Goal: Task Accomplishment & Management: Manage account settings

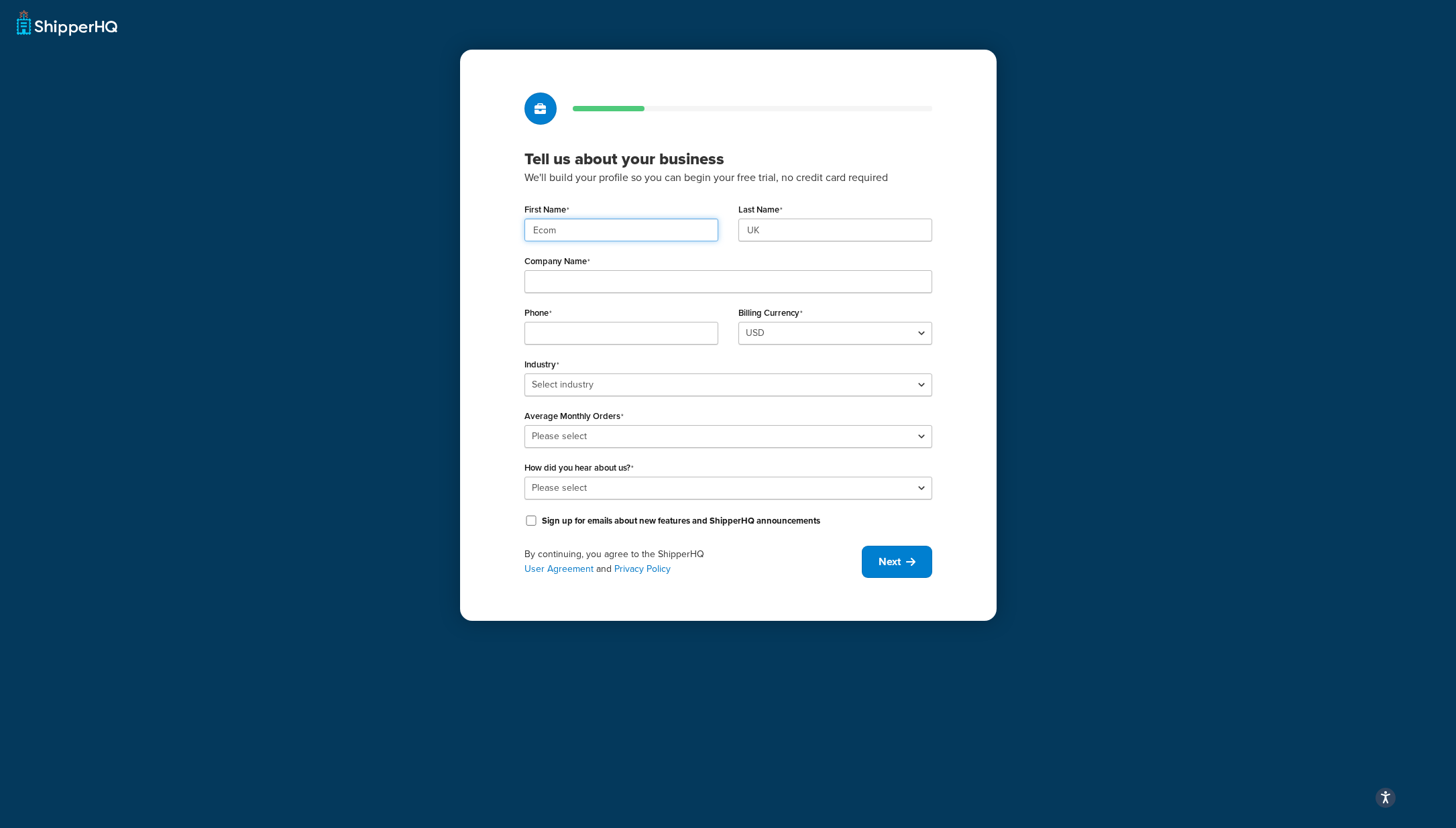
click at [619, 233] on input "Ecom" at bounding box center [621, 230] width 194 height 23
click at [588, 226] on input "Ecom" at bounding box center [621, 230] width 194 height 23
drag, startPoint x: 587, startPoint y: 226, endPoint x: 417, endPoint y: 222, distance: 170.0
click at [416, 222] on div "Tell us about your business We'll build your profile so you can begin your free…" at bounding box center [728, 414] width 1456 height 828
type input "UMG"
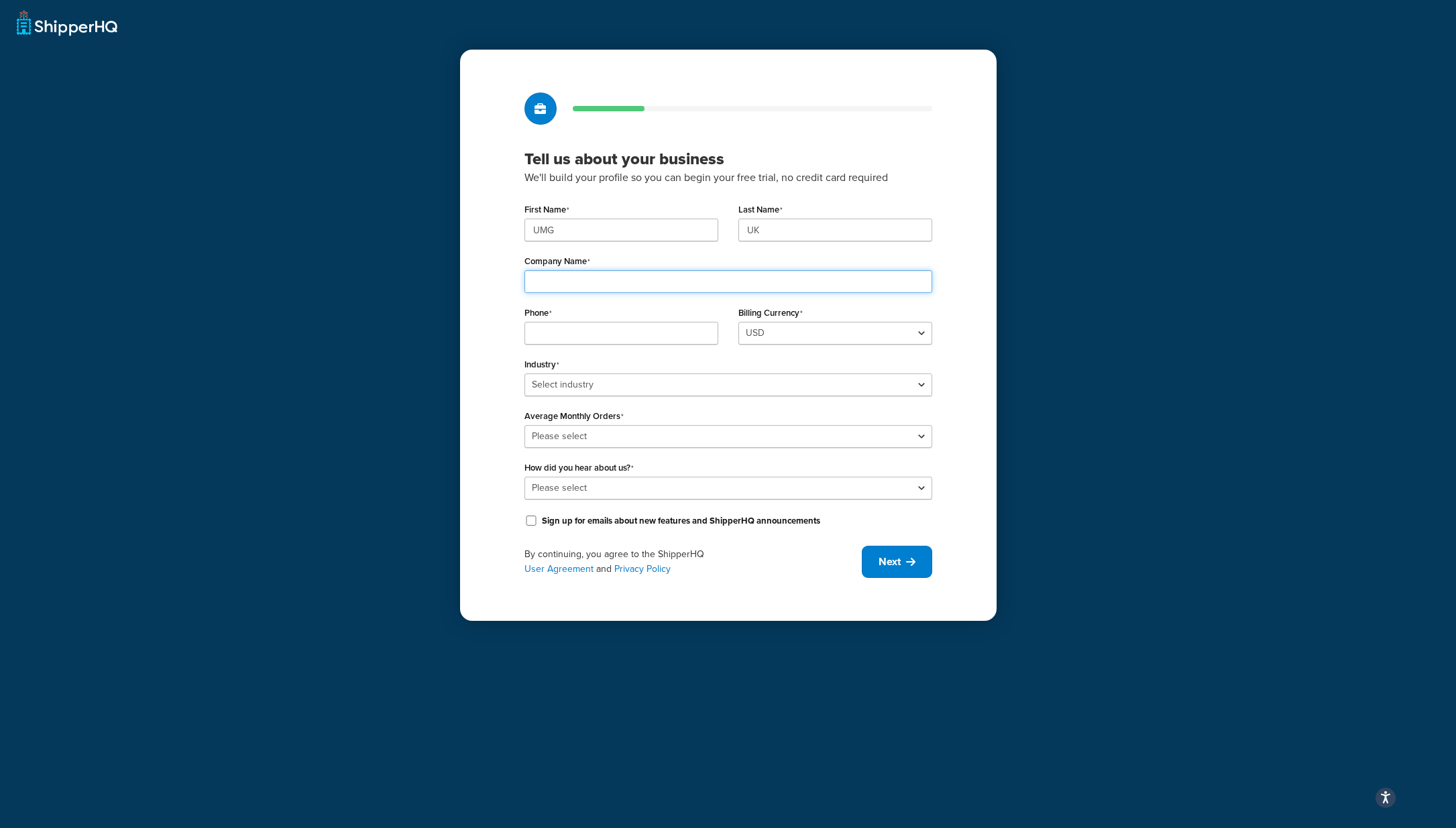
type input "GB246297439"
type input "02039327626"
drag, startPoint x: 783, startPoint y: 230, endPoint x: 680, endPoint y: 208, distance: 105.3
click at [680, 208] on div "First Name UMG Last Name UK" at bounding box center [728, 225] width 428 height 52
type input "UMG"
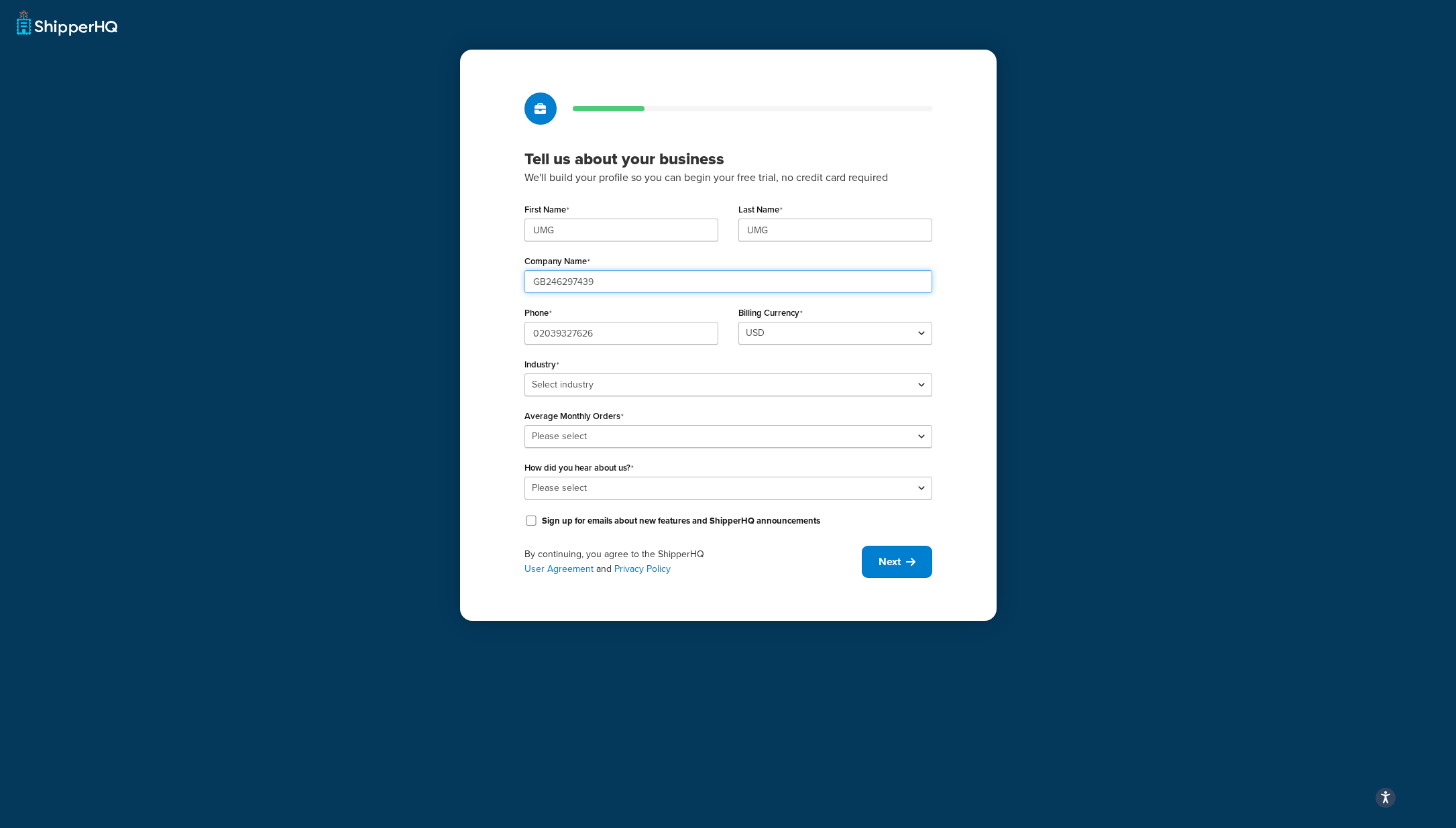
drag, startPoint x: 615, startPoint y: 285, endPoint x: 368, endPoint y: 243, distance: 250.5
click at [368, 243] on div "Tell us about your business We'll build your profile so you can begin your free…" at bounding box center [728, 414] width 1456 height 828
type input "UMG"
click at [580, 238] on input "UMG" at bounding box center [621, 230] width 194 height 23
drag, startPoint x: 582, startPoint y: 224, endPoint x: 501, endPoint y: 224, distance: 81.0
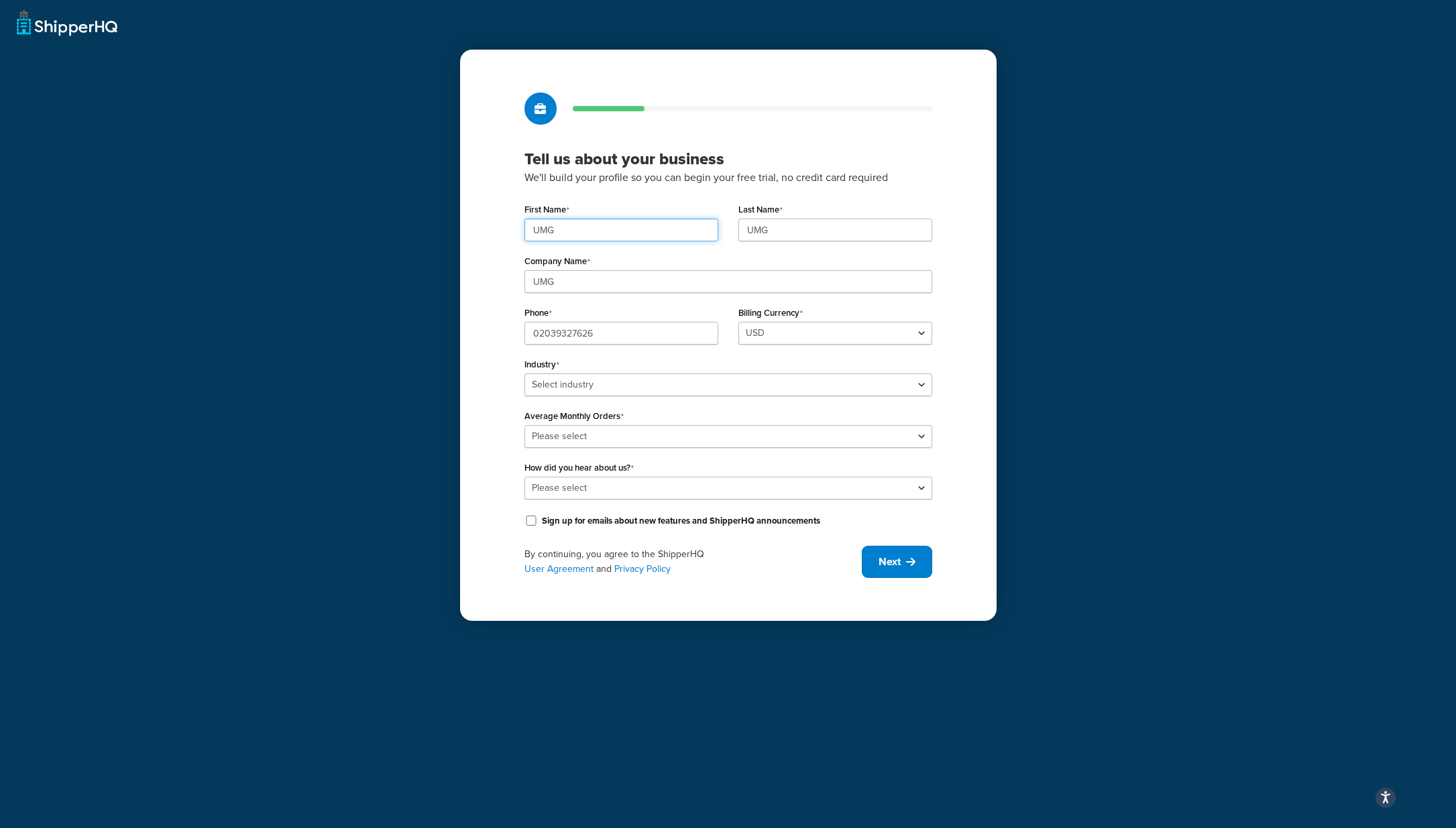
click at [502, 224] on div "Tell us about your business We'll build your profile so you can begin your free…" at bounding box center [728, 335] width 537 height 571
type input "Ecom"
drag, startPoint x: 798, startPoint y: 228, endPoint x: 677, endPoint y: 213, distance: 121.9
click at [677, 213] on div "First Name Ecom Last Name UMG" at bounding box center [728, 225] width 428 height 52
type input "UK"
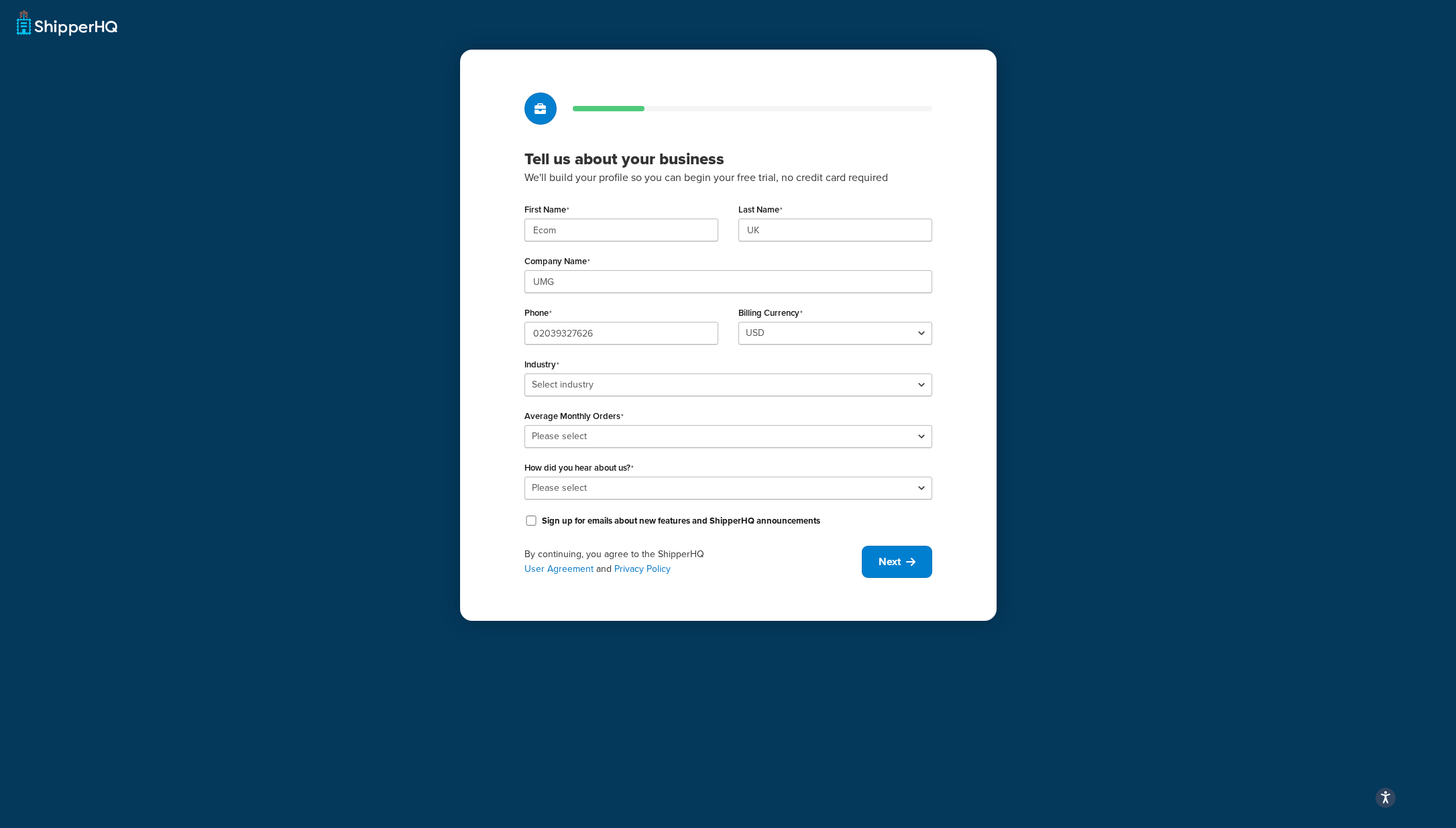
click at [891, 129] on div "Tell us about your business We'll build your profile so you can begin your free…" at bounding box center [728, 335] width 537 height 571
click at [630, 384] on select "Select industry Automotive Adult Agriculture Alcohol, Tobacco & CBD Arts & Craf…" at bounding box center [728, 385] width 408 height 23
select select "7"
click at [524, 373] on select "Select industry Automotive Adult Agriculture Alcohol, Tobacco & CBD Arts & Craf…" at bounding box center [728, 385] width 408 height 23
click at [614, 433] on select "Please select 0-500 501-1,000 1,001-10,000 10,001-20,000 Over 20,000" at bounding box center [728, 436] width 408 height 23
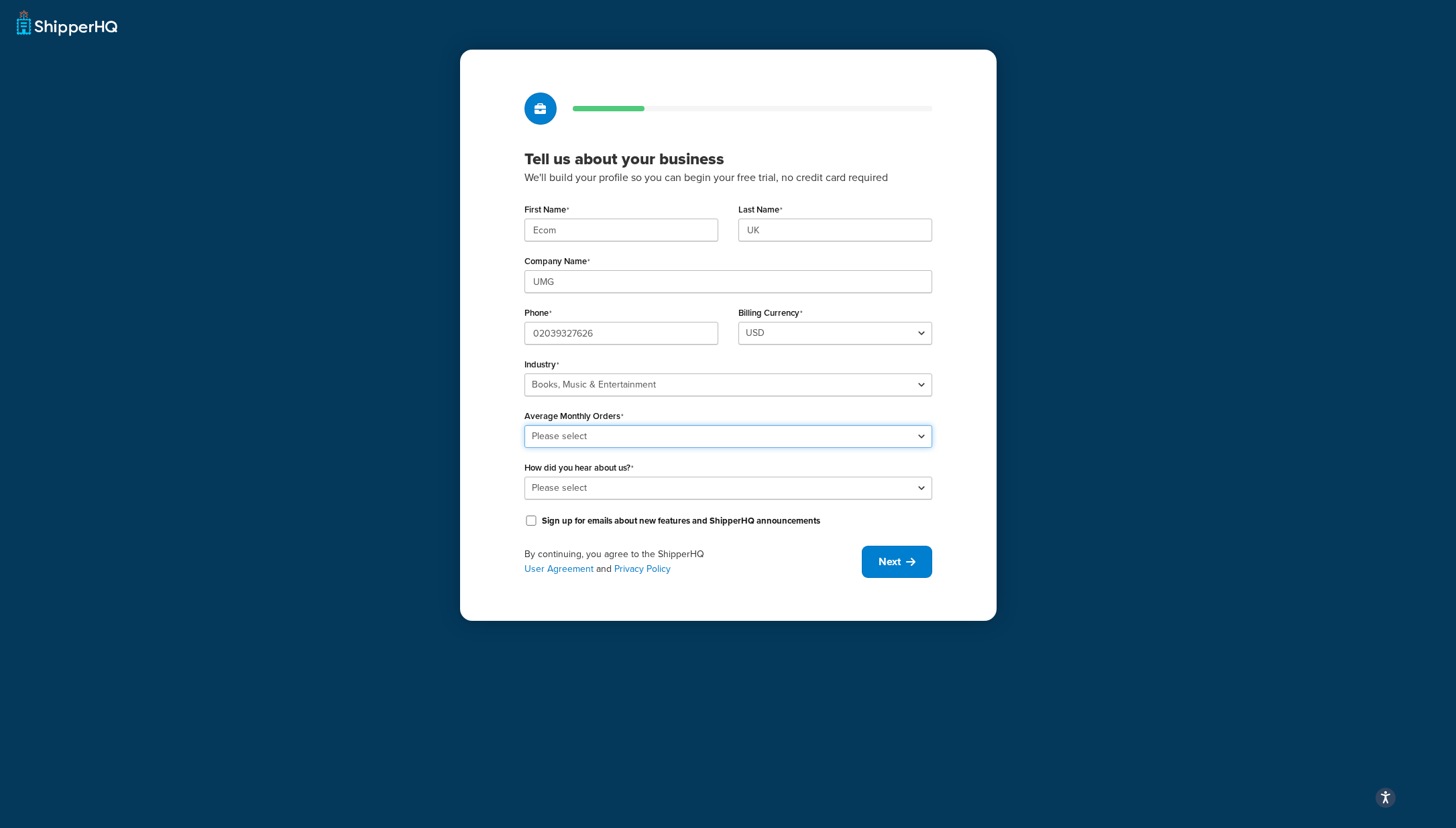
select select "5"
click at [524, 425] on select "Please select 0-500 501-1,000 1,001-10,000 10,001-20,000 Over 20,000" at bounding box center [728, 436] width 408 height 23
click at [895, 569] on span "Next" at bounding box center [889, 562] width 22 height 14
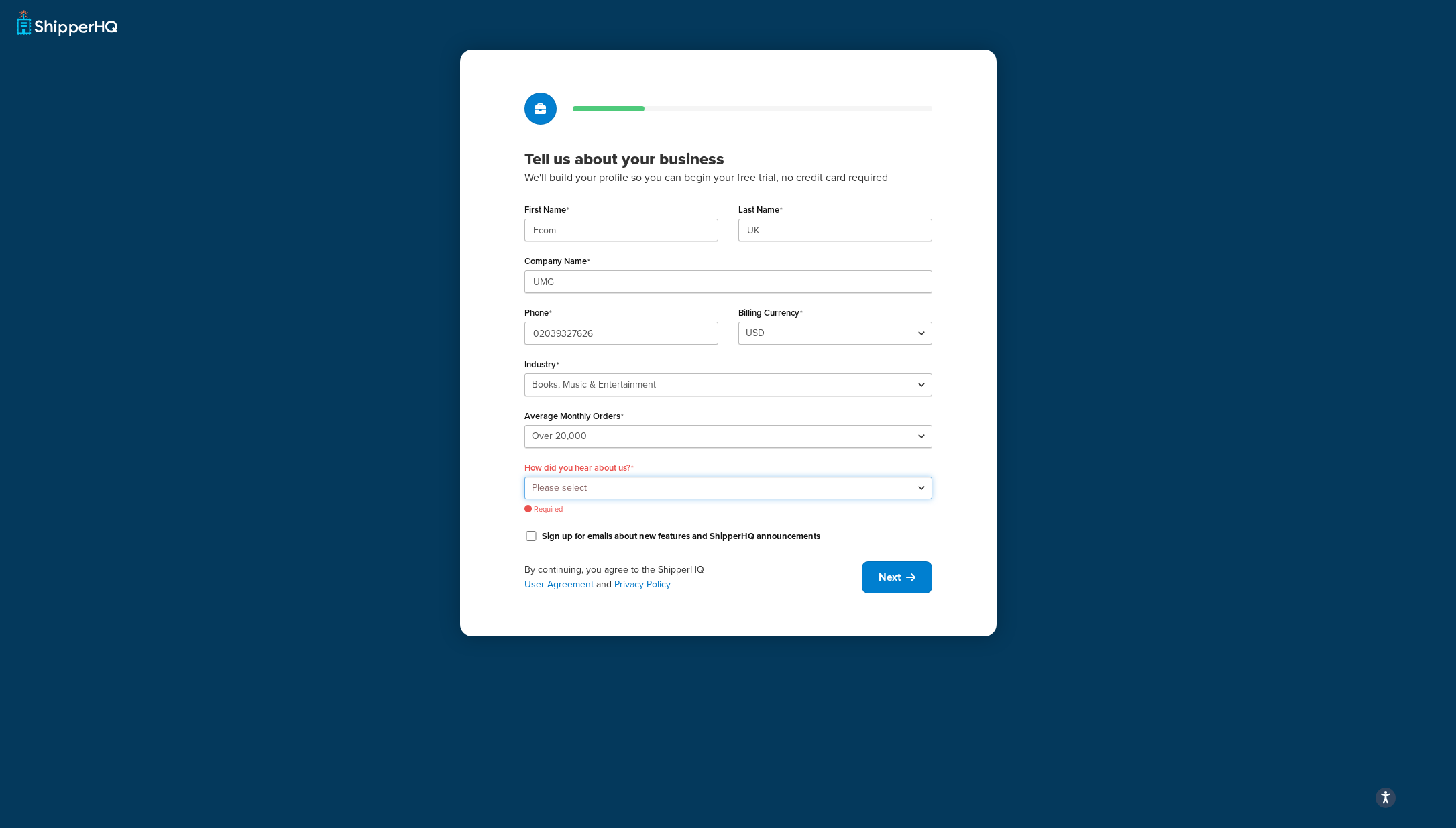
click at [589, 488] on select "Please select Online Search App Store or Marketplace Listing Referred by Agency…" at bounding box center [728, 488] width 408 height 23
select select "10"
click at [524, 477] on select "Please select Online Search App Store or Marketplace Listing Referred by Agency…" at bounding box center [728, 488] width 408 height 23
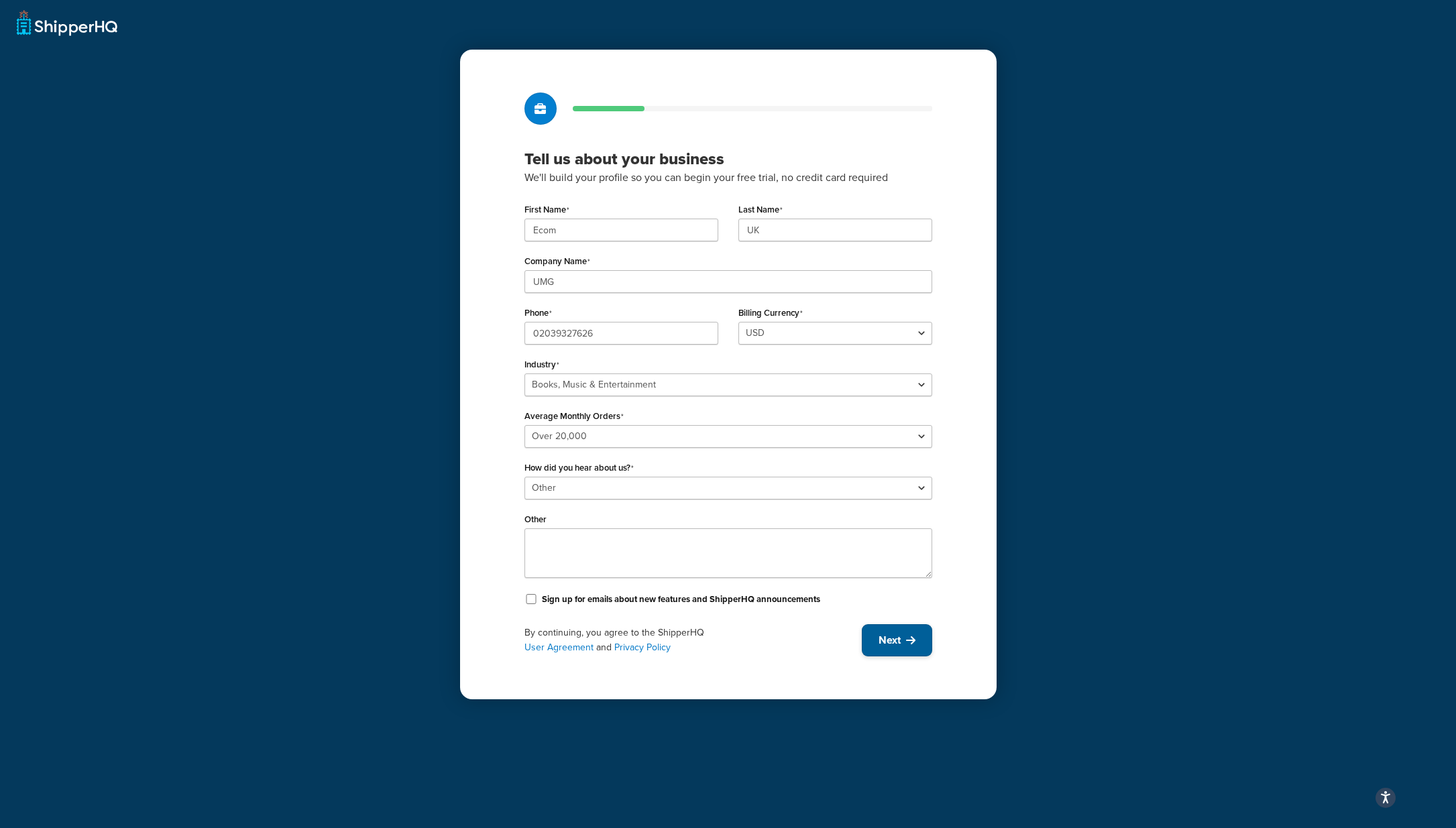
click at [908, 646] on icon at bounding box center [911, 640] width 10 height 11
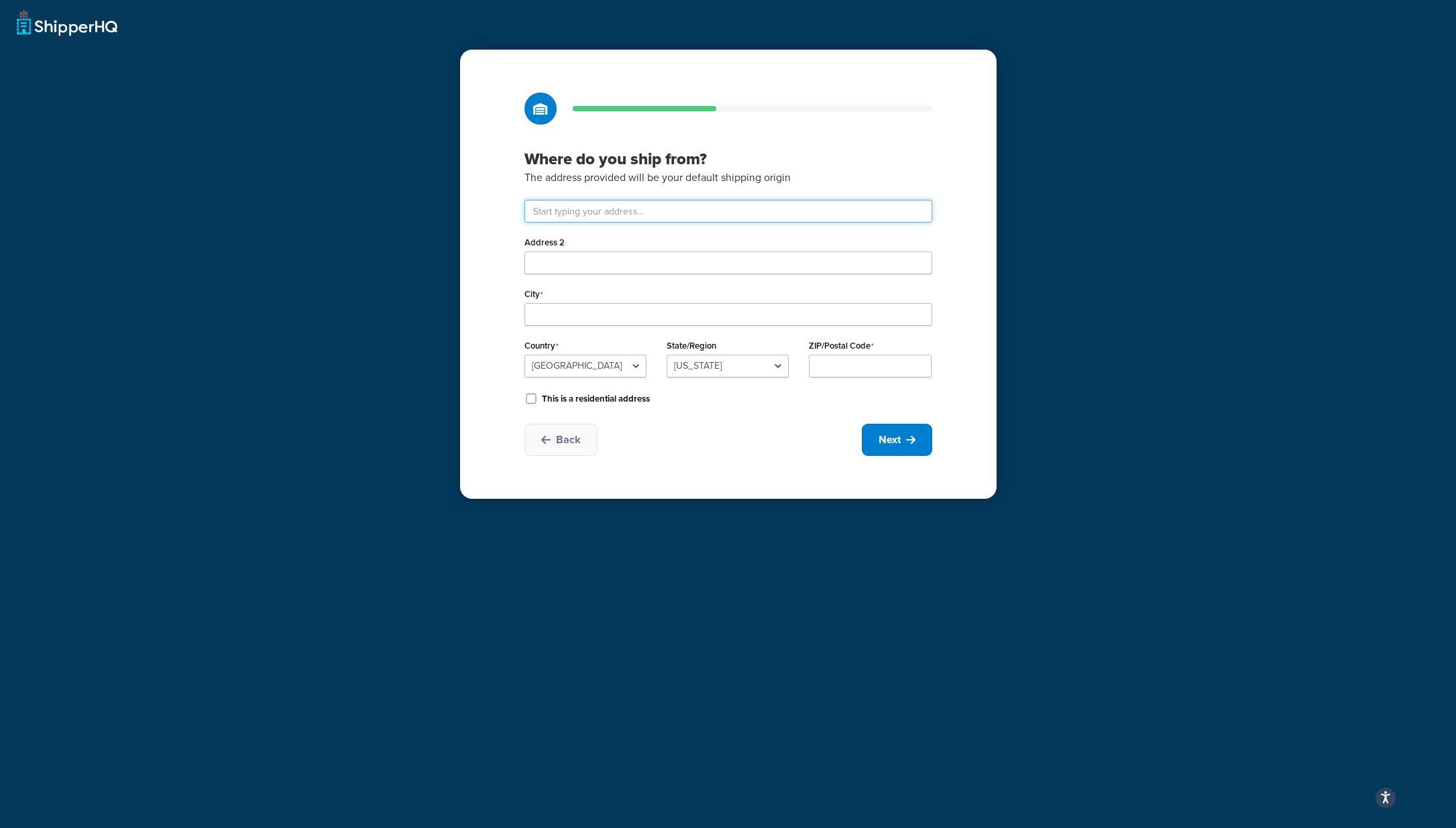
click at [582, 206] on input "text" at bounding box center [728, 211] width 408 height 23
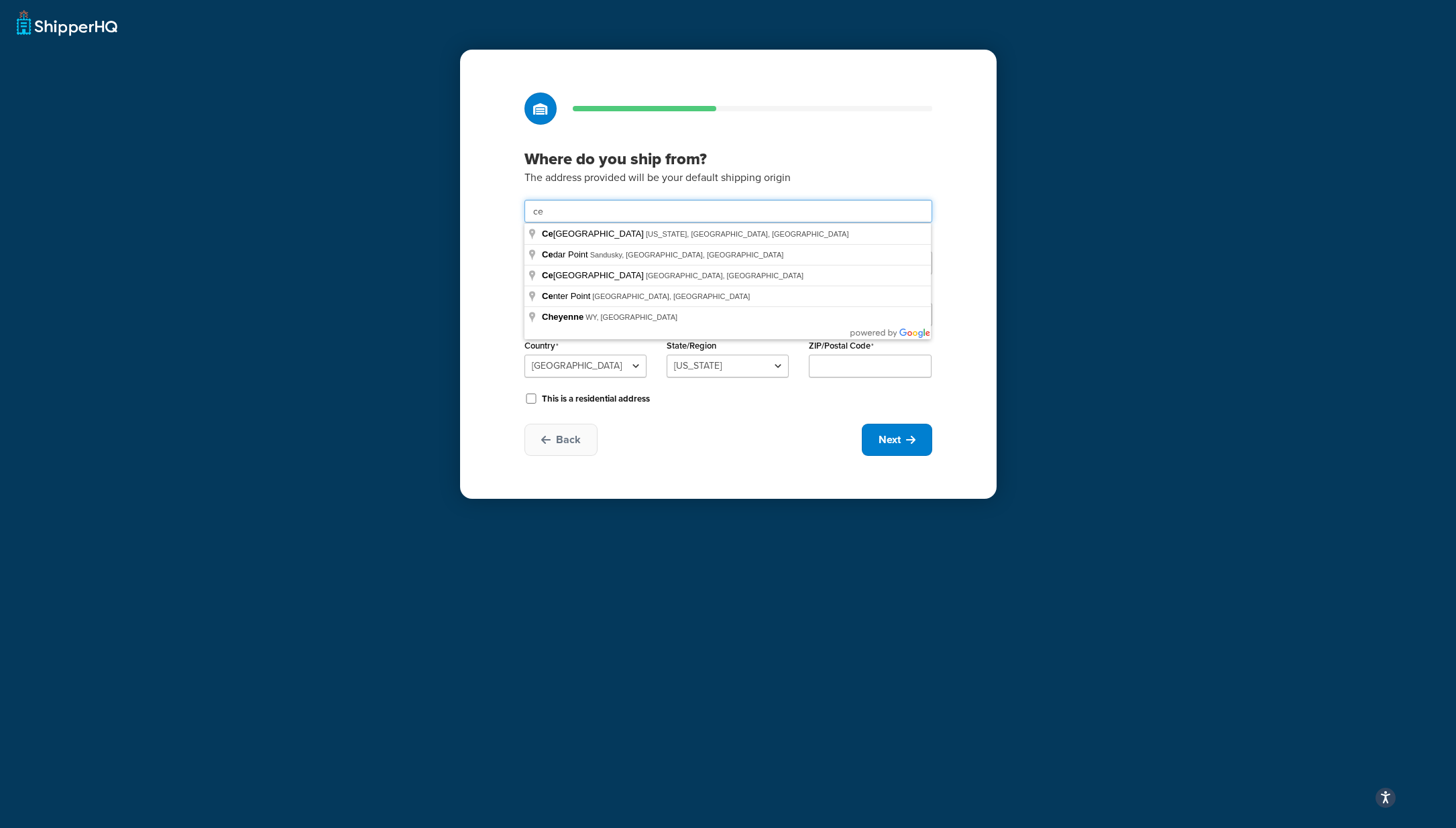
type input "Ceva Logistics / Drayton Field Industrial Estate"
type input "Nasmyth Road"
type input "Daventry"
select select "1226"
type input "NN11"
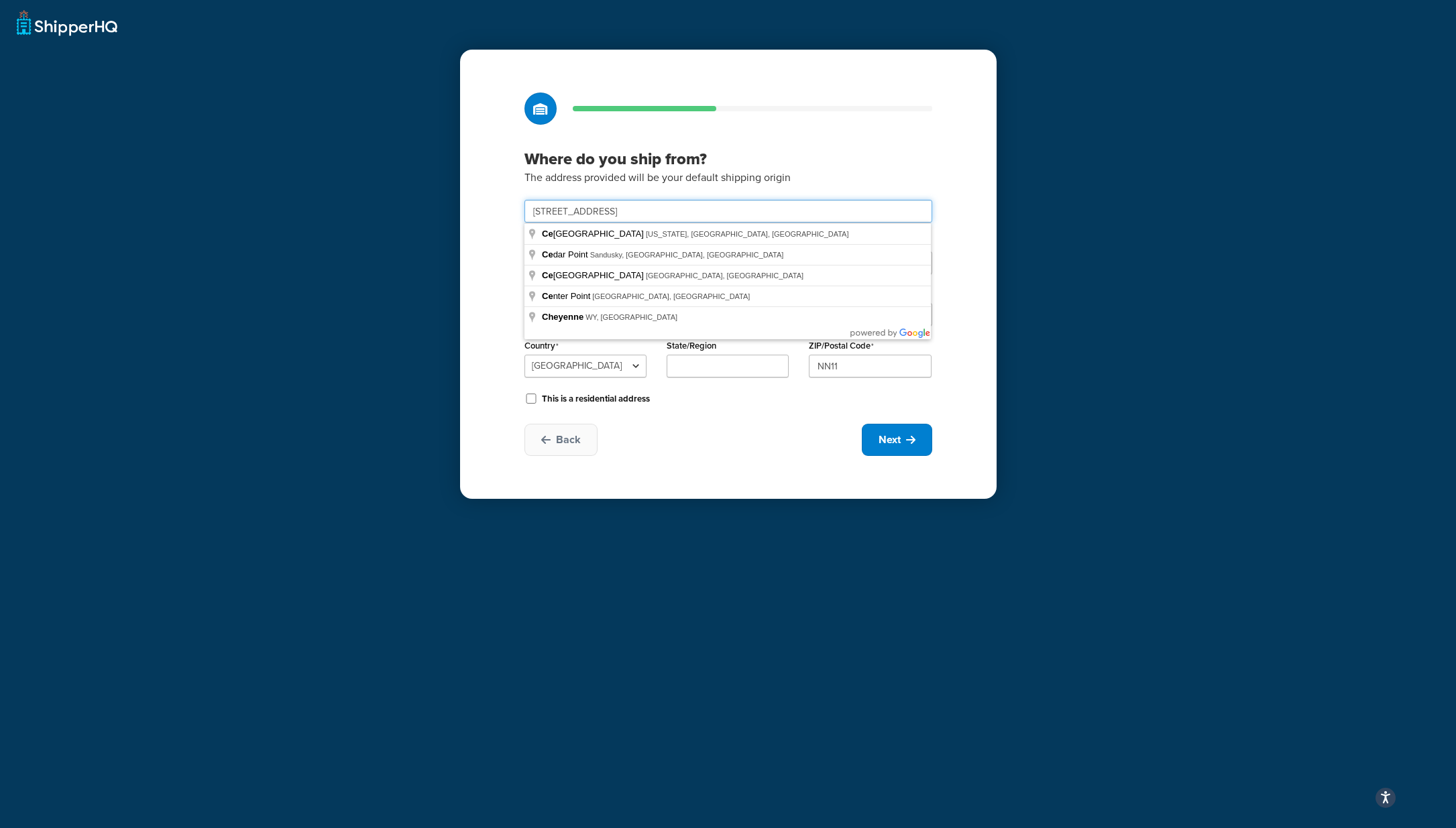
drag, startPoint x: 604, startPoint y: 206, endPoint x: 493, endPoint y: 205, distance: 111.0
click at [493, 206] on div "Where do you ship from? The address provided will be your default shipping orig…" at bounding box center [728, 274] width 537 height 450
type input "Ceva Logistics / Drayton Field Industrial Estate"
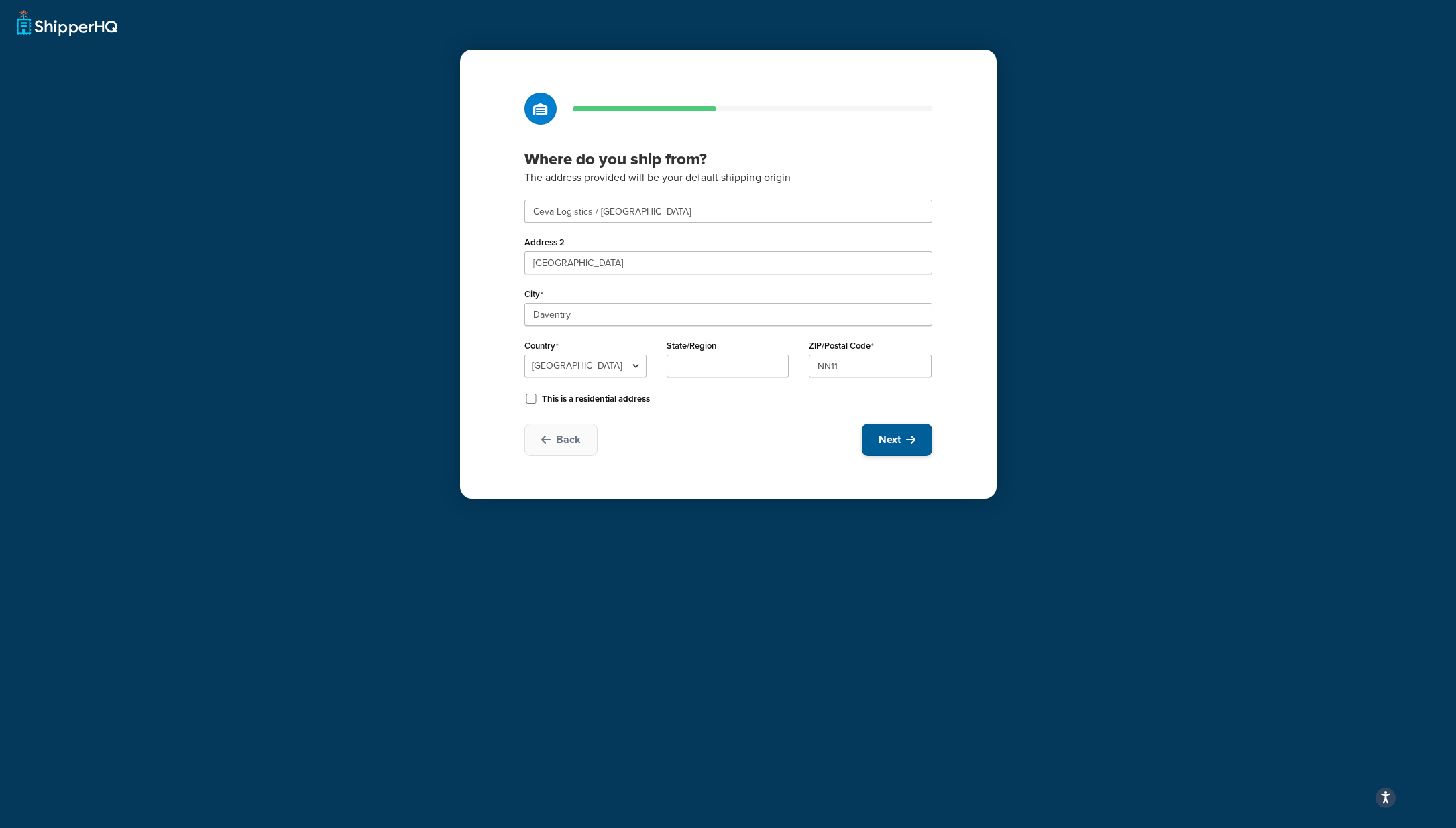
click at [887, 434] on span "Next" at bounding box center [889, 439] width 22 height 14
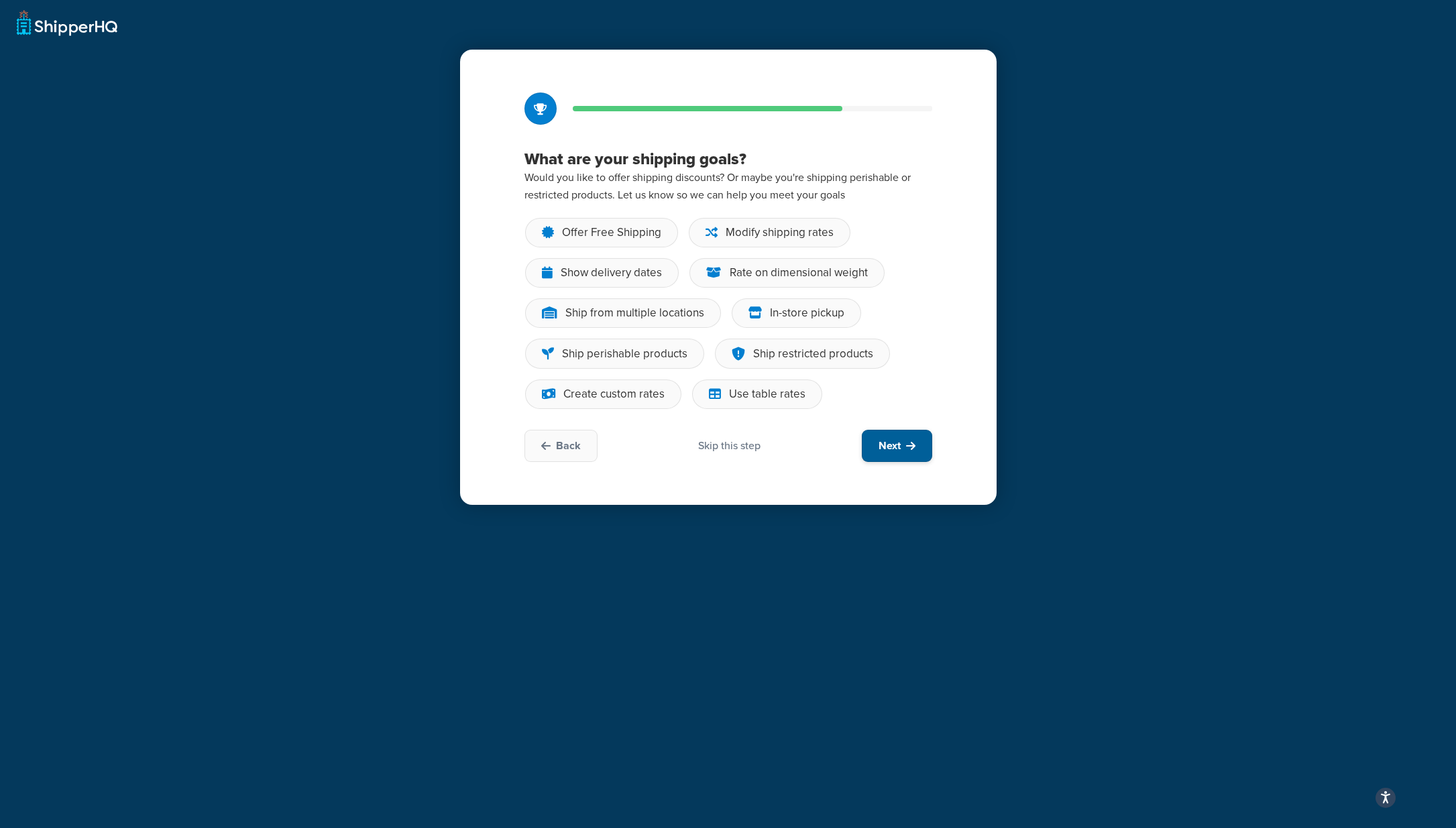
click at [890, 441] on span "Next" at bounding box center [889, 445] width 22 height 14
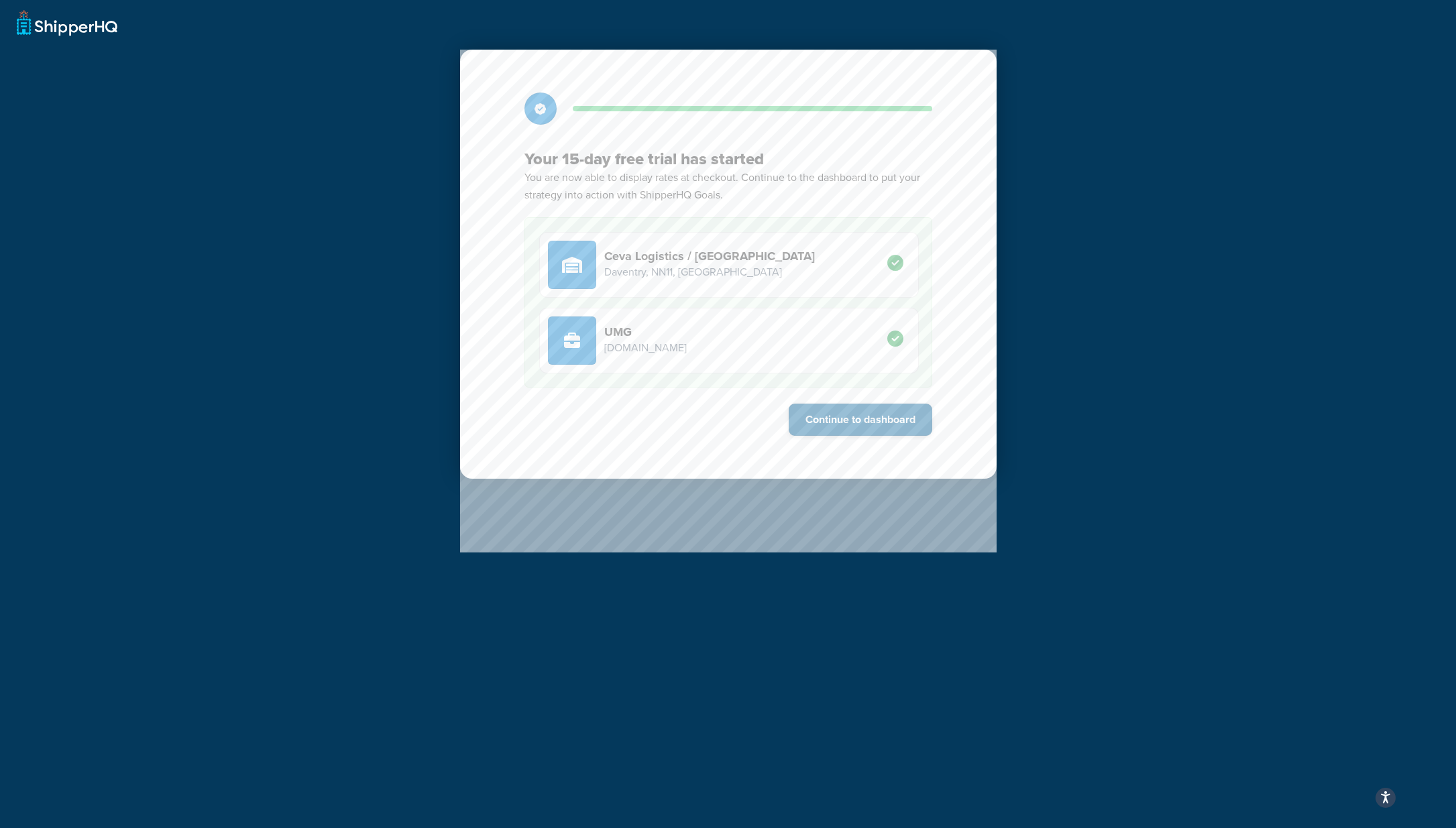
click at [862, 415] on button "Continue to dashboard" at bounding box center [860, 420] width 143 height 32
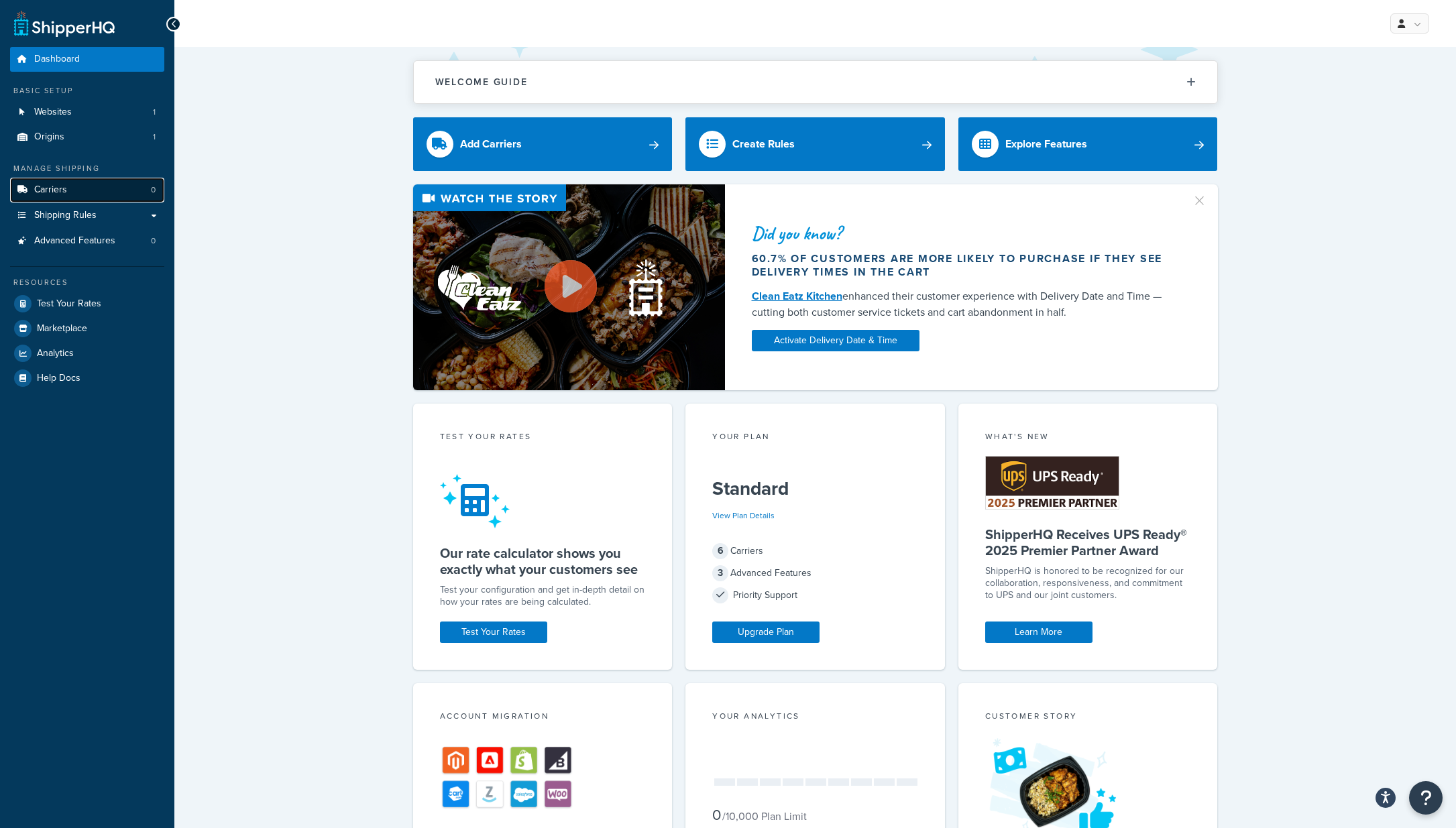
click at [67, 191] on link "Carriers 0" at bounding box center [88, 190] width 155 height 25
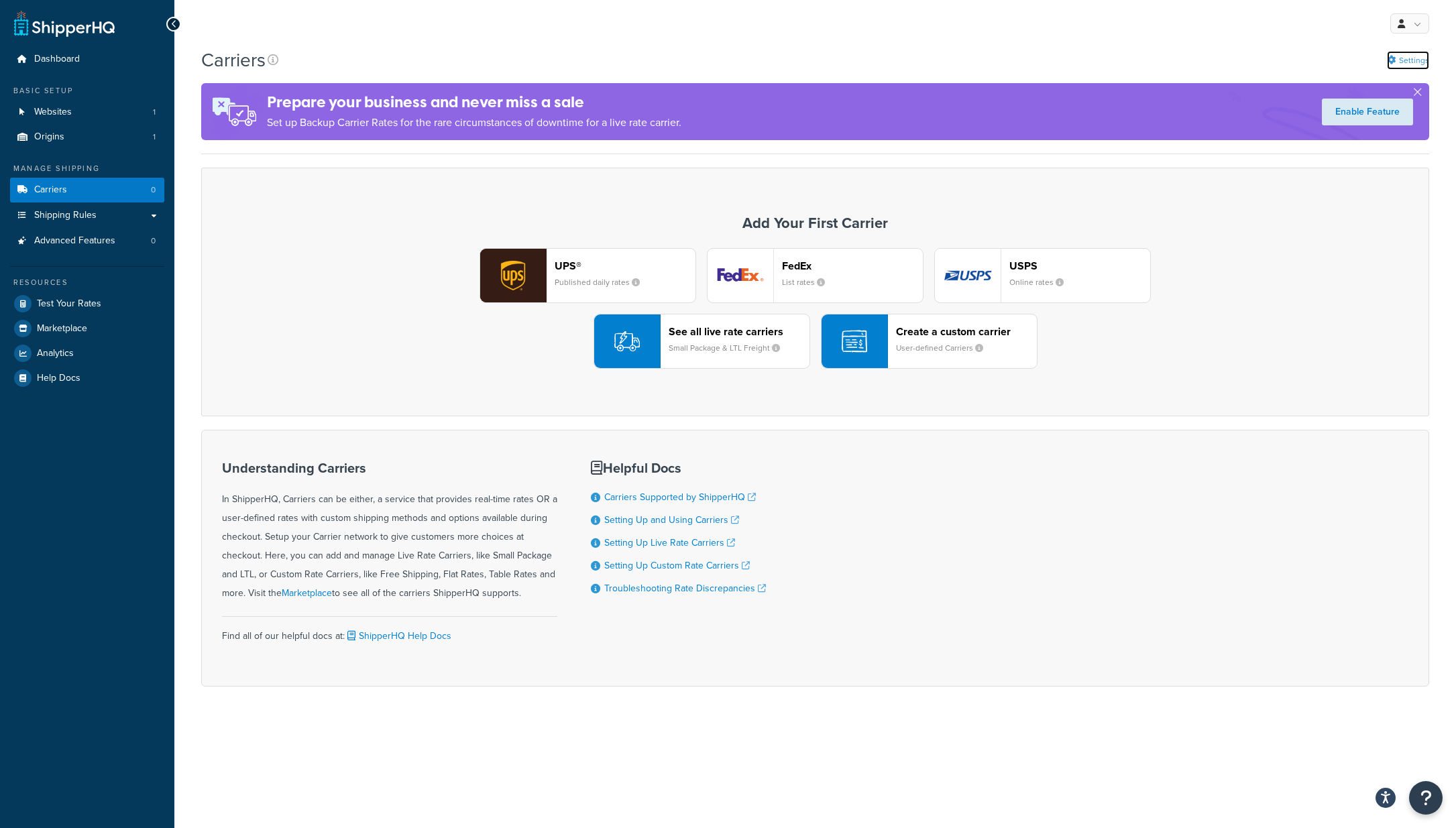
click at [1415, 54] on link "Settings" at bounding box center [1407, 60] width 42 height 19
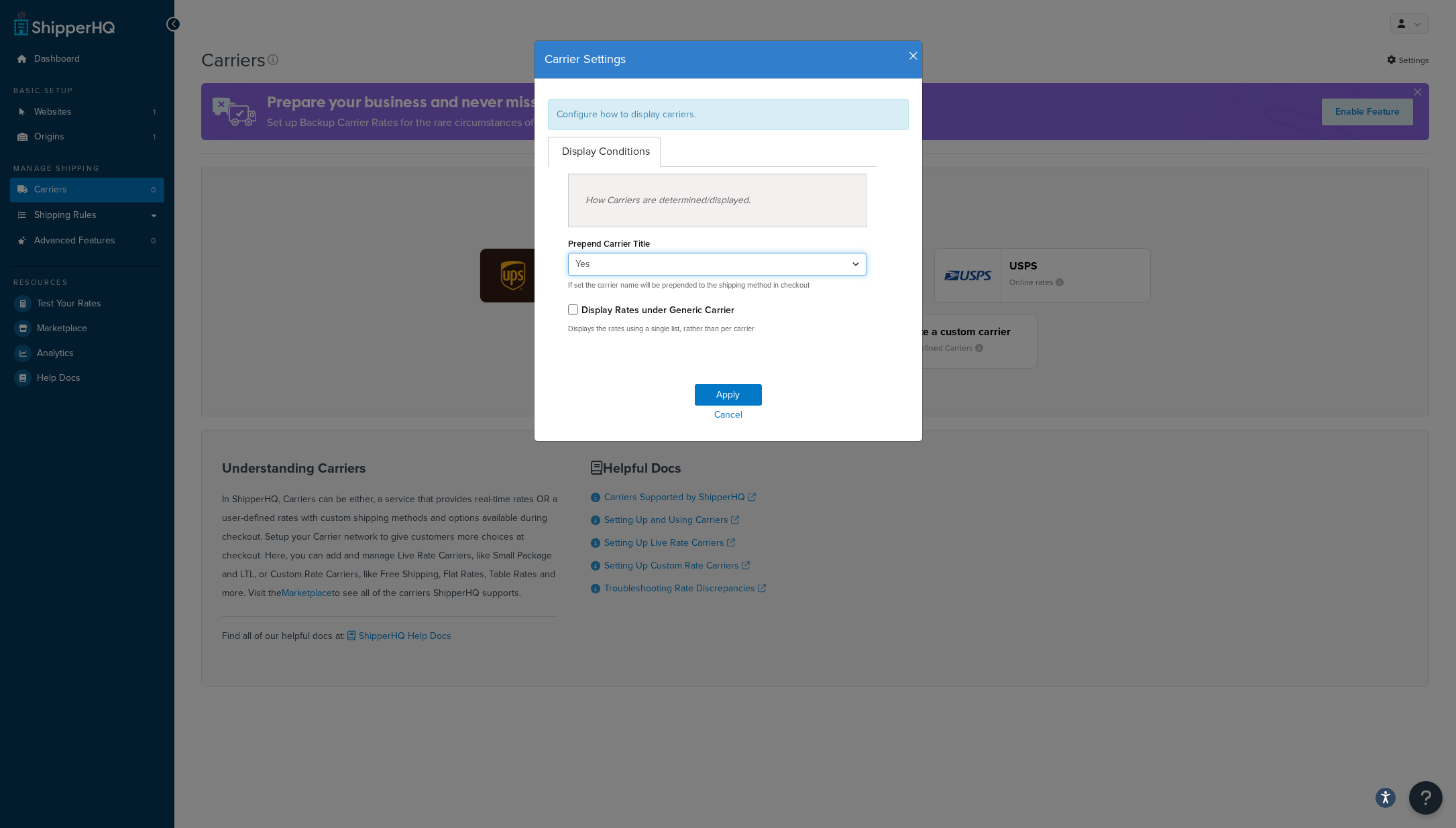
click at [728, 256] on select "Yes No" at bounding box center [717, 265] width 299 height 23
select select "false"
click at [568, 253] on select "Yes No" at bounding box center [717, 265] width 299 height 23
click at [731, 393] on button "Apply" at bounding box center [728, 394] width 67 height 21
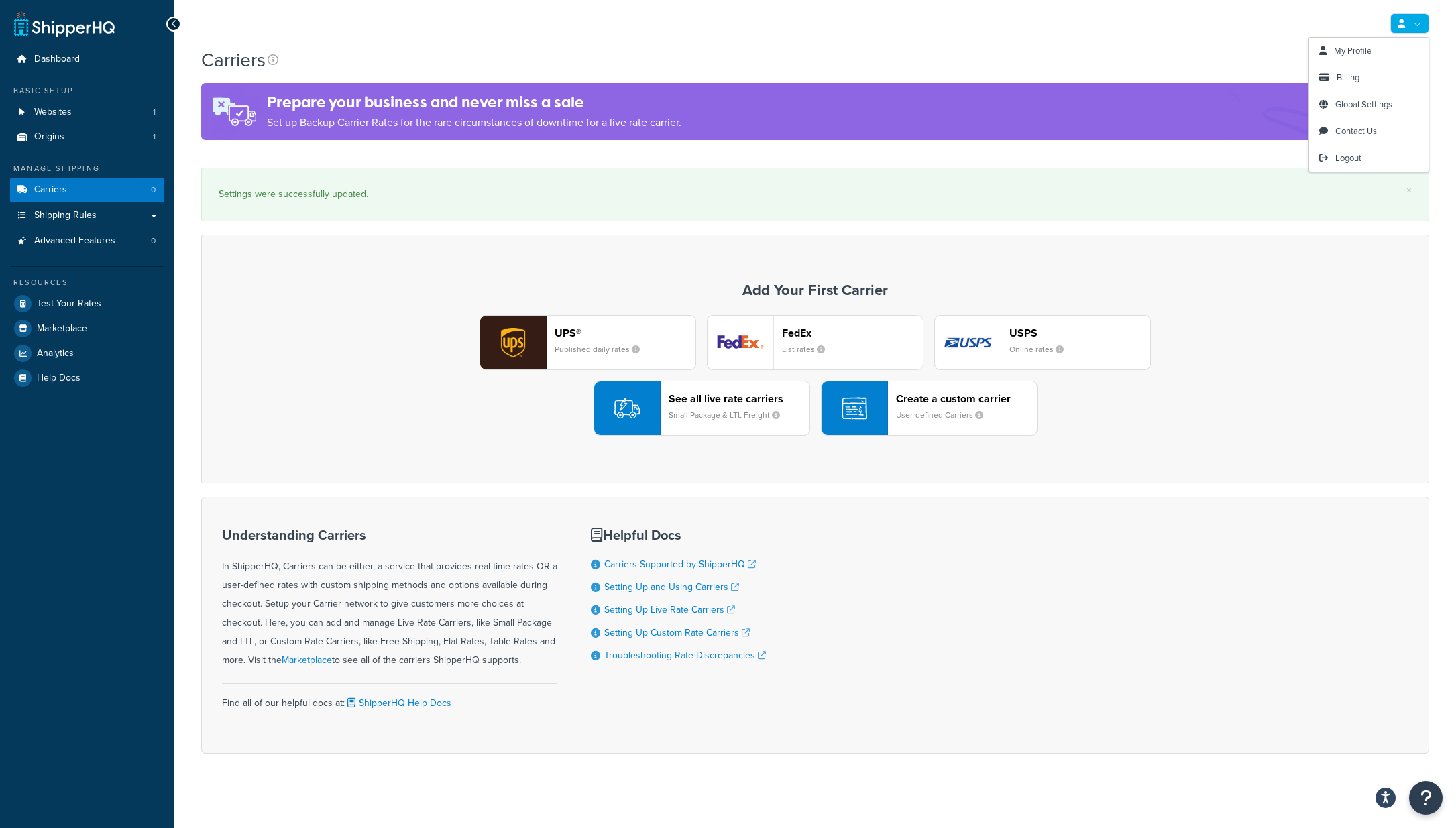
click at [1406, 27] on link at bounding box center [1409, 23] width 39 height 20
click at [1364, 101] on span "Global Settings" at bounding box center [1363, 104] width 57 height 12
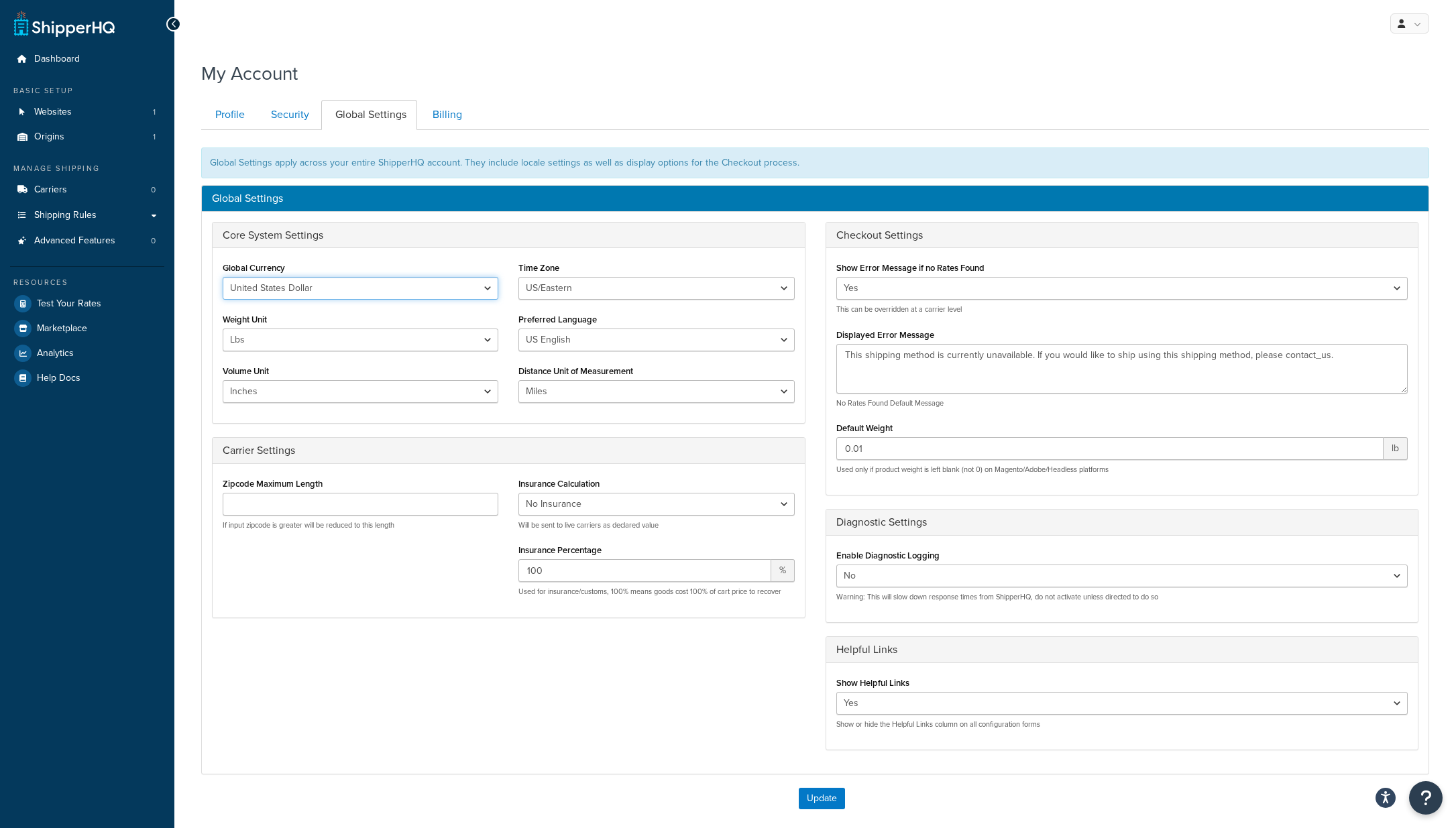
click at [267, 291] on select "United States Dollar Euro British Pound Australian Dollar Canadian Dollar Japan…" at bounding box center [360, 288] width 276 height 23
select select "GBP"
click at [222, 277] on select "United States Dollar Euro British Pound Australian Dollar Canadian Dollar Japan…" at bounding box center [360, 288] width 276 height 23
click at [597, 283] on select "US/Hawaii US/Alaska US/Pacific US/Central US/Mountain US/Eastern US/Arizona Afr…" at bounding box center [656, 288] width 276 height 23
select select "Europe/[GEOGRAPHIC_DATA]"
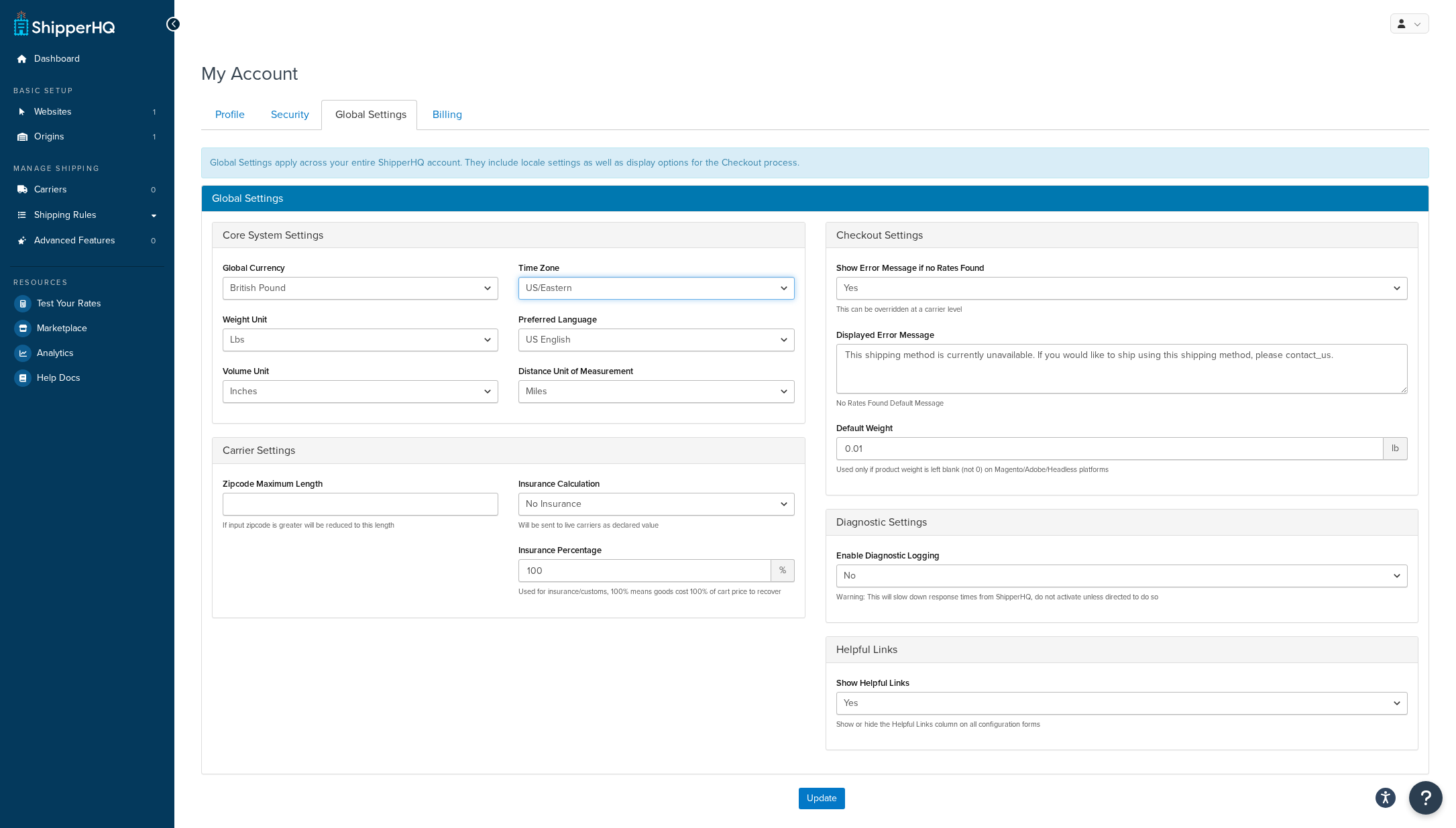
click at [518, 277] on select "US/Hawaii US/Alaska US/Pacific US/Central US/Mountain US/Eastern US/Arizona Afr…" at bounding box center [656, 288] width 276 height 23
click at [475, 657] on div "Core System Settings Global Currency United States Dollar Euro British Pound Au…" at bounding box center [814, 493] width 1227 height 542
click at [586, 345] on select "US English British English" at bounding box center [656, 340] width 276 height 23
select select "en-[GEOGRAPHIC_DATA]"
click at [518, 329] on select "US English British English" at bounding box center [656, 340] width 276 height 23
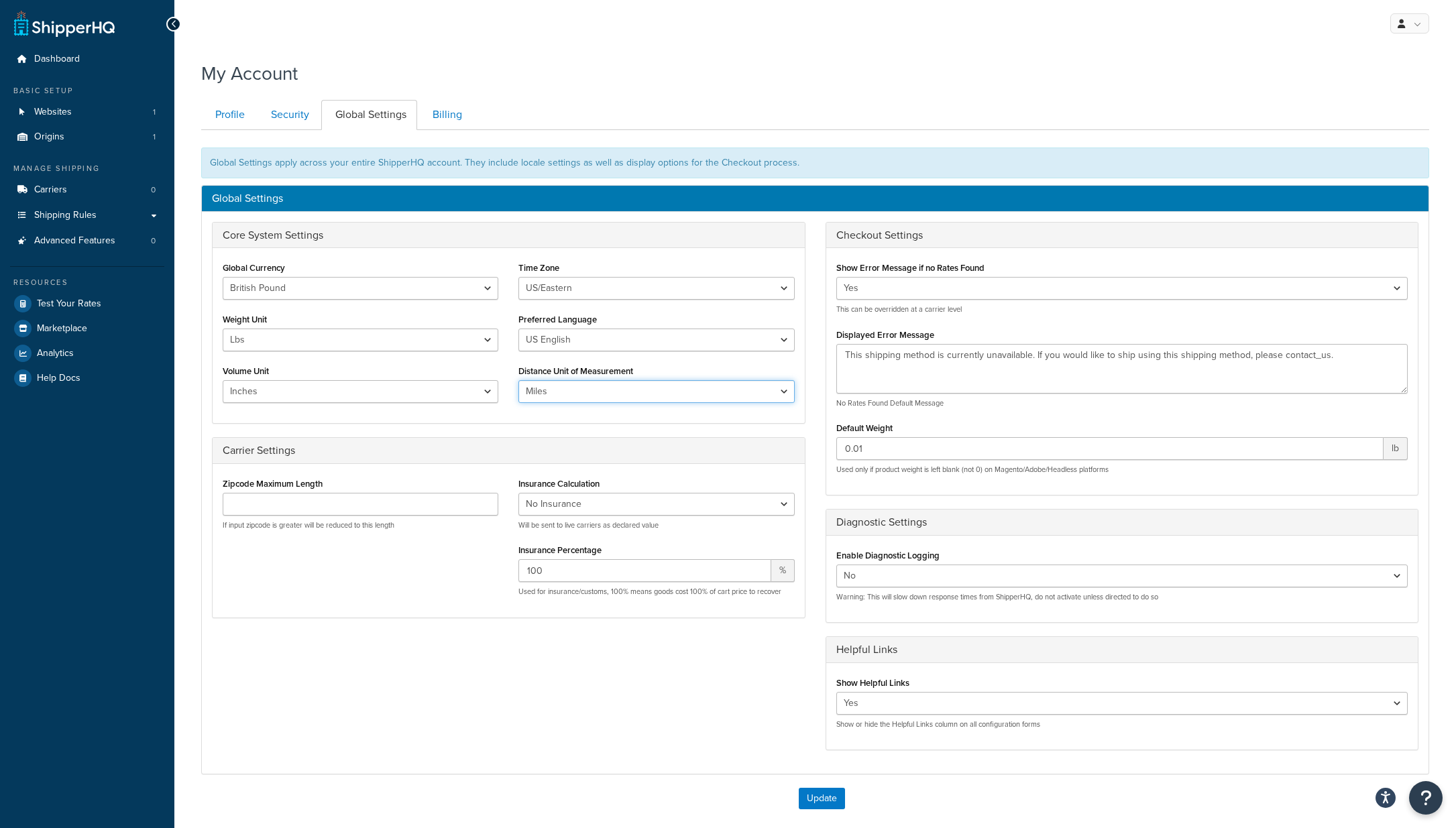
click at [567, 391] on select "Miles Kilometers" at bounding box center [656, 392] width 276 height 23
click at [518, 380] on select "Miles Kilometers" at bounding box center [656, 392] width 276 height 23
click at [330, 391] on select "Inches Centimetres Feet Yards Metres" at bounding box center [360, 392] width 276 height 23
select select "cm"
click at [222, 380] on select "Inches Centimetres Feet Yards Metres" at bounding box center [360, 392] width 276 height 23
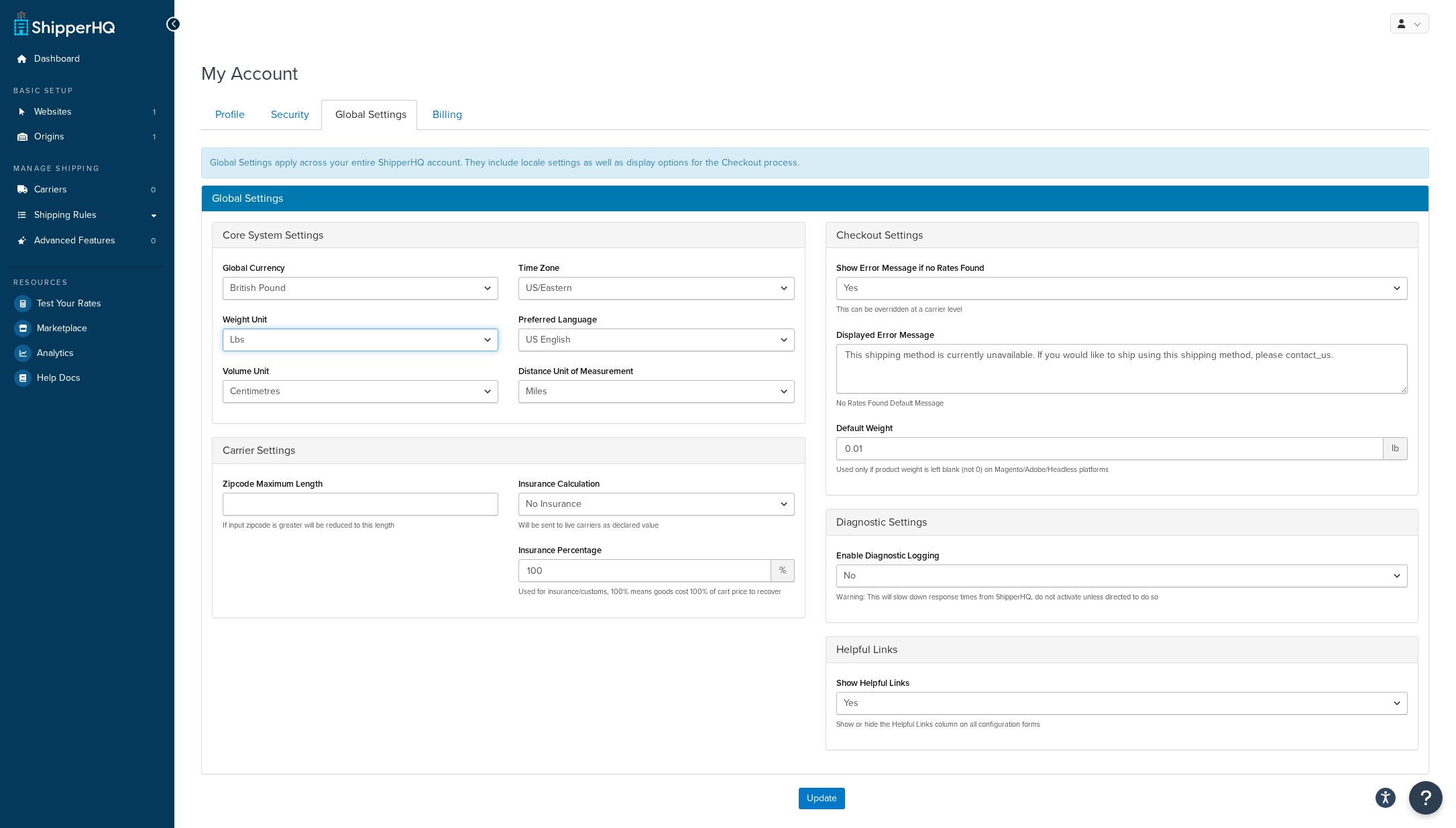
click at [289, 343] on select "Lbs Kgs" at bounding box center [360, 340] width 276 height 23
select select "kg"
click at [222, 329] on select "Lbs Kgs" at bounding box center [360, 340] width 276 height 23
click at [348, 613] on div "Zipcode Maximum Length If input zipcode is greater will be reduced to this leng…" at bounding box center [509, 541] width 592 height 154
click at [816, 792] on button "Update" at bounding box center [821, 798] width 46 height 21
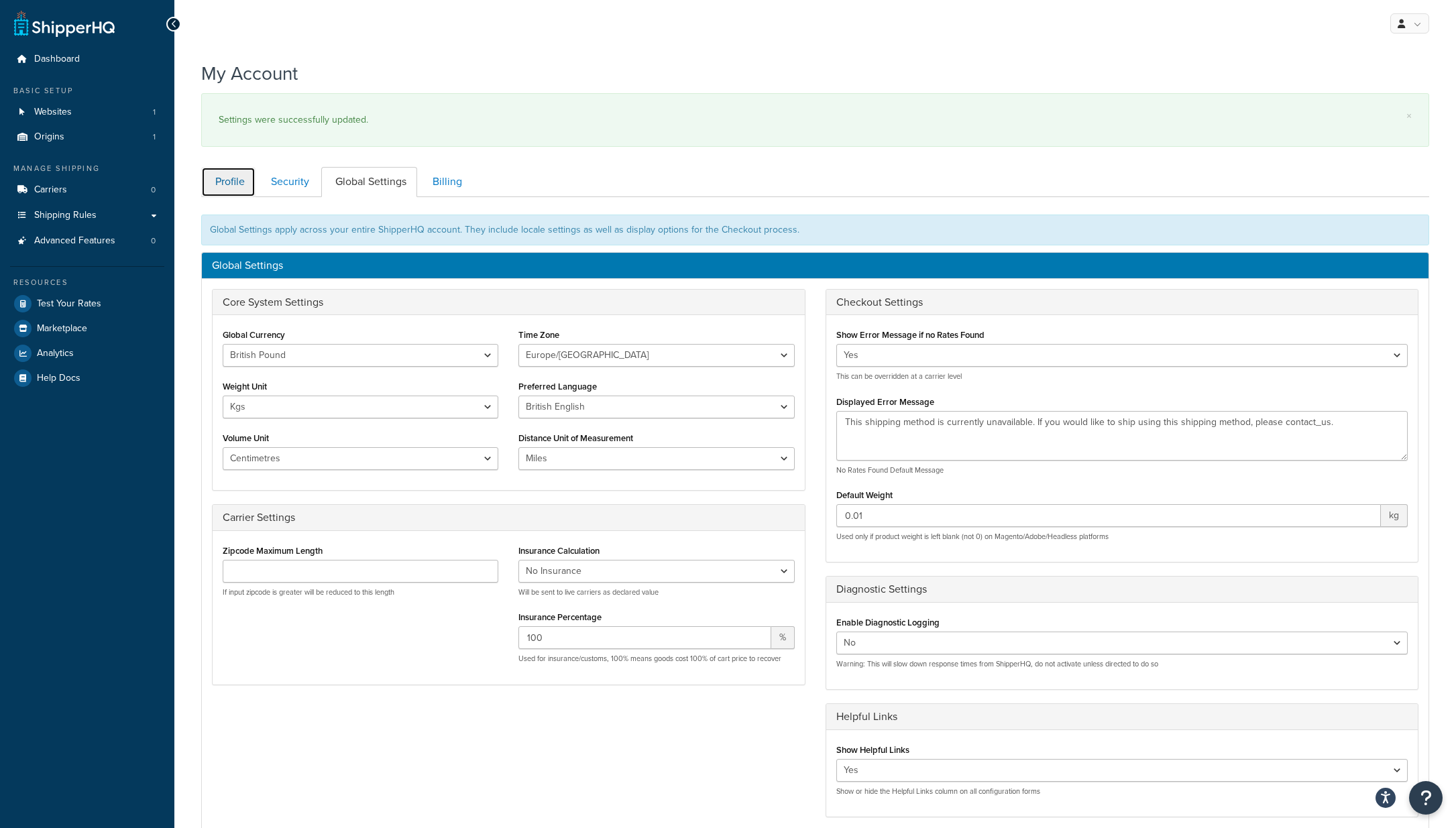
click at [224, 180] on link "Profile" at bounding box center [228, 182] width 54 height 31
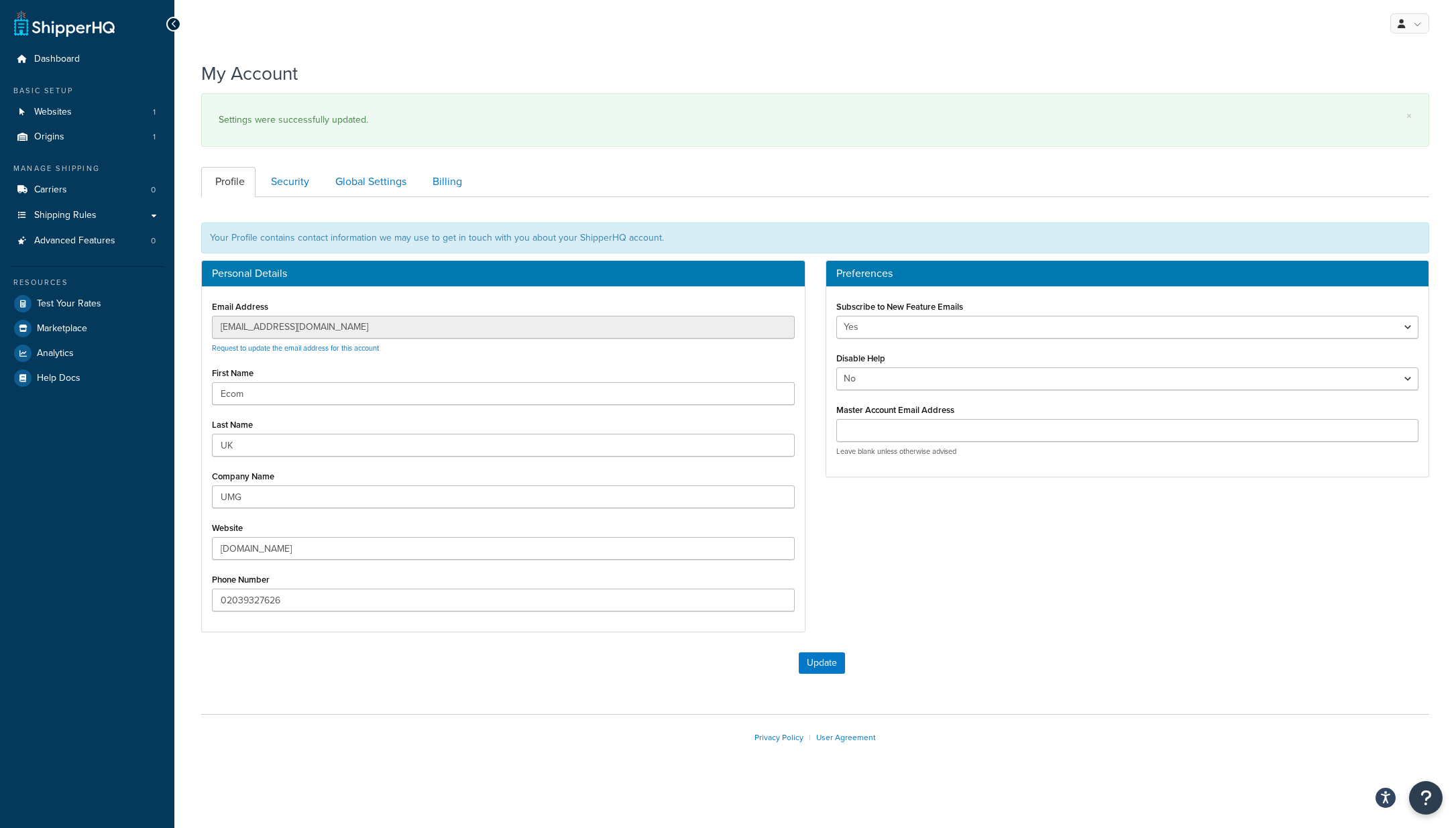
click at [200, 328] on div "Personal Details Email Address ecomuk@umusic.com Request to update the email ad…" at bounding box center [503, 454] width 624 height 386
click at [884, 430] on input "Master Account Email Address" at bounding box center [1128, 431] width 582 height 23
paste input "[EMAIL_ADDRESS][DOMAIN_NAME]"
type input "[EMAIL_ADDRESS][DOMAIN_NAME]"
click at [1164, 523] on div "Personal Details Email Address ecomuk@umusic.com Request to update the email ad…" at bounding box center [814, 454] width 1248 height 386
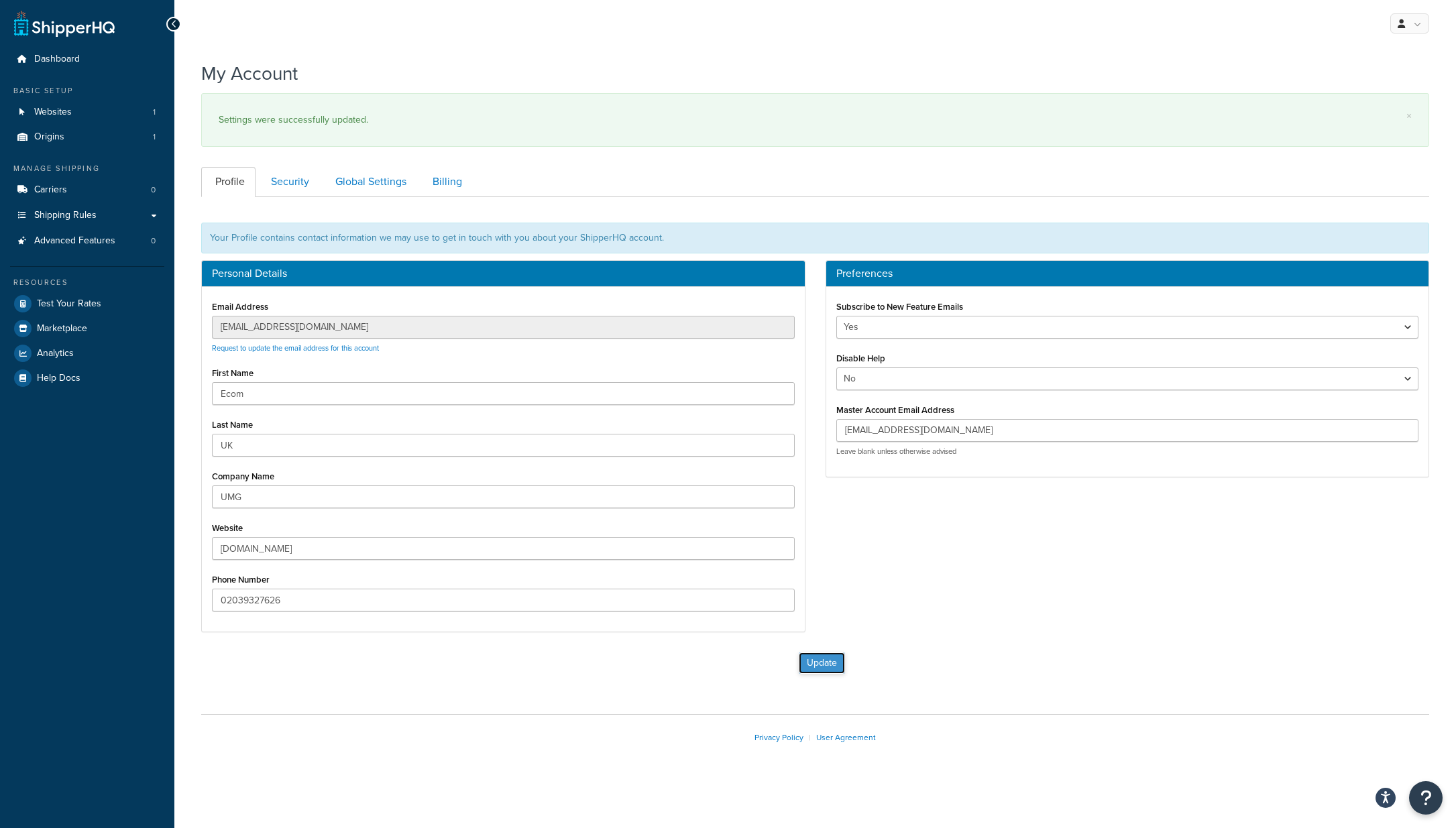
click at [828, 659] on button "Update" at bounding box center [821, 663] width 46 height 21
